Goal: Task Accomplishment & Management: Manage account settings

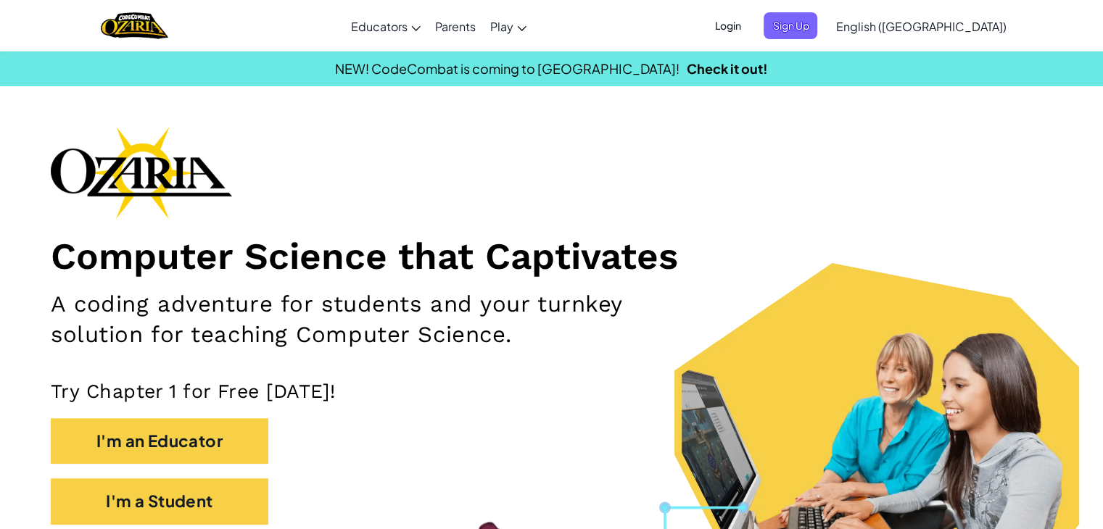
click at [749, 30] on span "Login" at bounding box center [728, 25] width 44 height 27
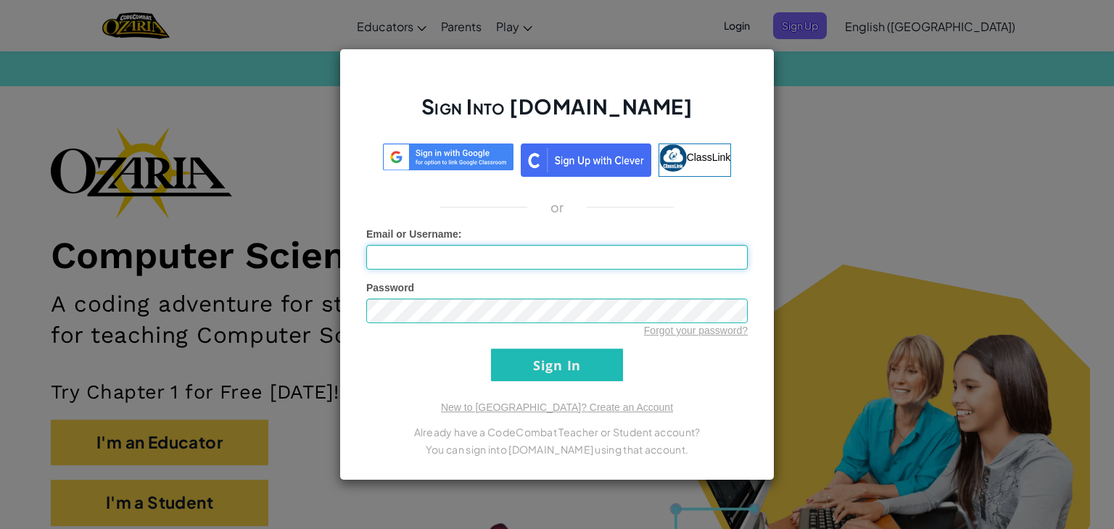
type input "Sergio07T"
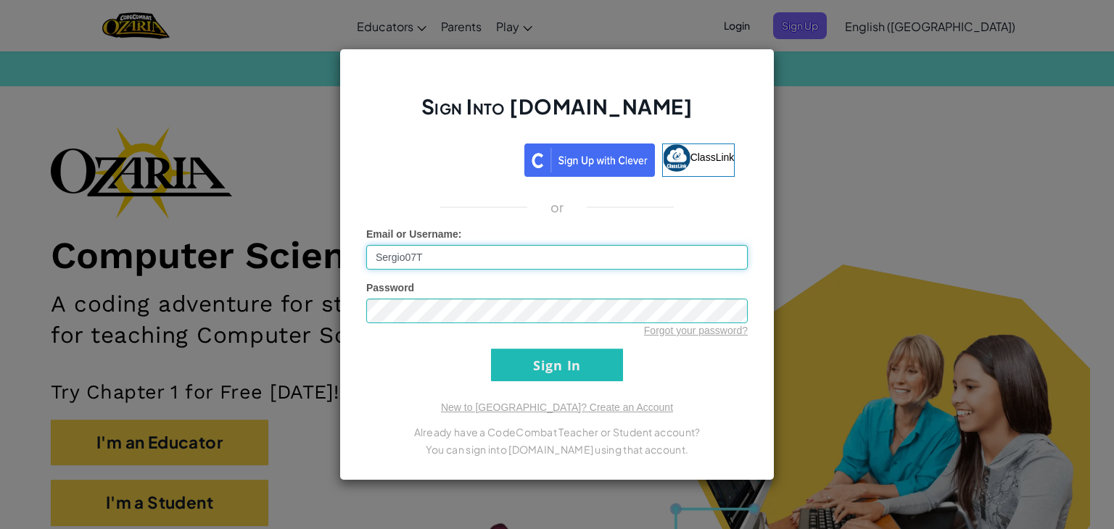
drag, startPoint x: 623, startPoint y: 252, endPoint x: 322, endPoint y: 298, distance: 304.4
click at [322, 298] on div "Sign Into [DOMAIN_NAME] ClassLink or Unknown Error Email or Username : Sergio07…" at bounding box center [557, 264] width 1114 height 529
paste input "[EMAIL_ADDRESS][DOMAIN_NAME]"
type input "[EMAIL_ADDRESS][DOMAIN_NAME]"
click at [347, 326] on div "Sign Into [DOMAIN_NAME] ClassLink or Unknown Error Email or Username : [EMAIL_A…" at bounding box center [556, 265] width 435 height 432
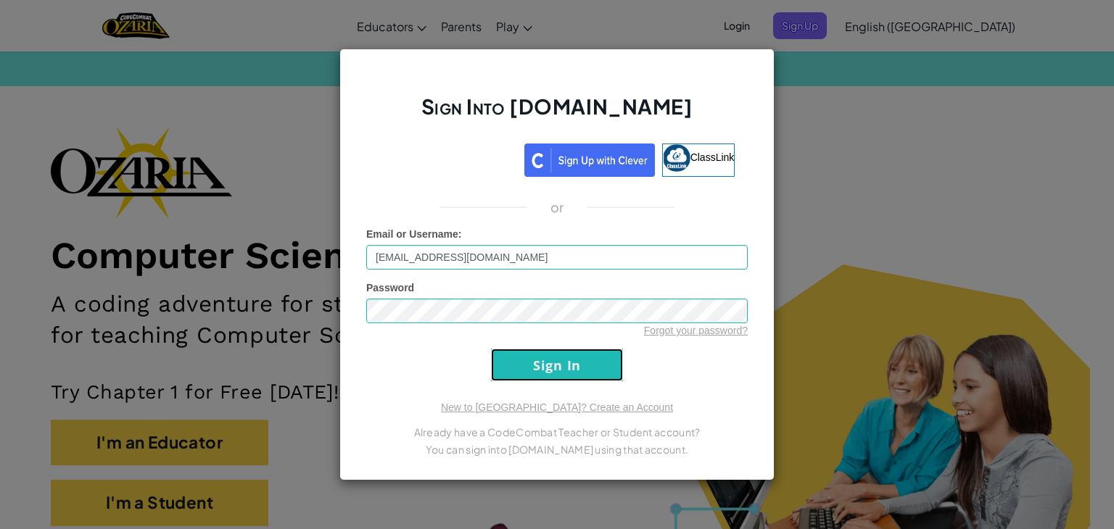
click at [616, 360] on input "Sign In" at bounding box center [557, 365] width 132 height 33
